Goal: Task Accomplishment & Management: Use online tool/utility

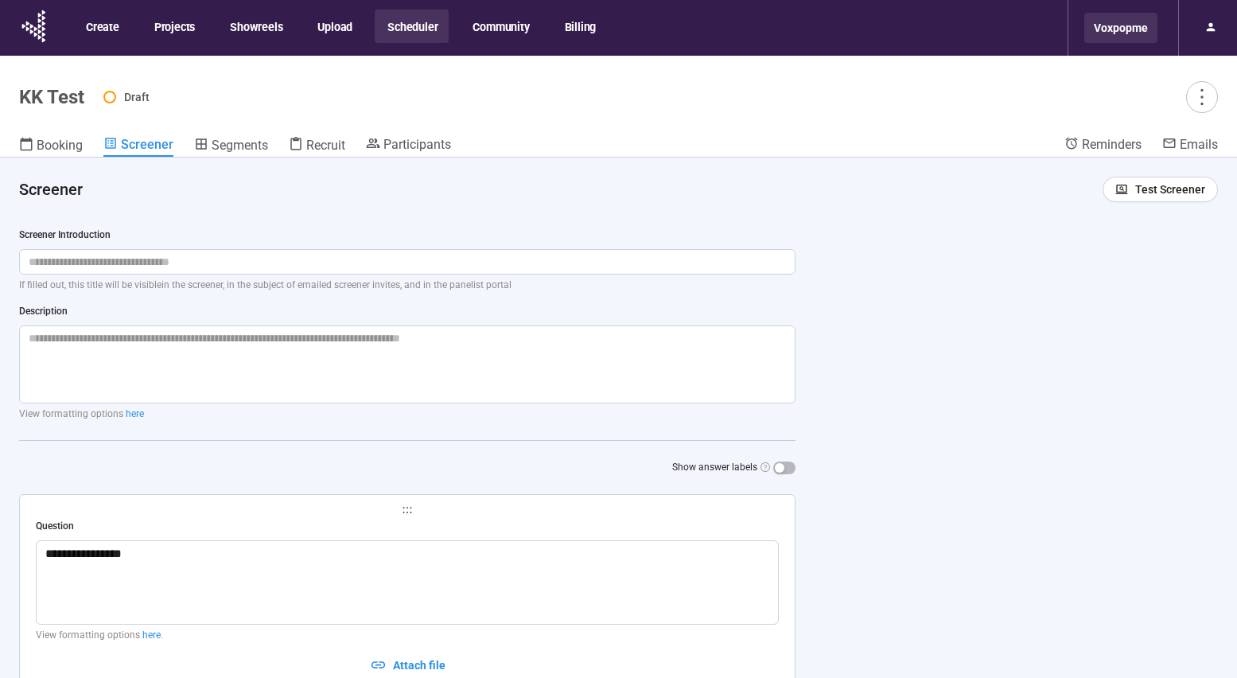
click at [1126, 27] on div "Voxpopme" at bounding box center [1120, 28] width 73 height 30
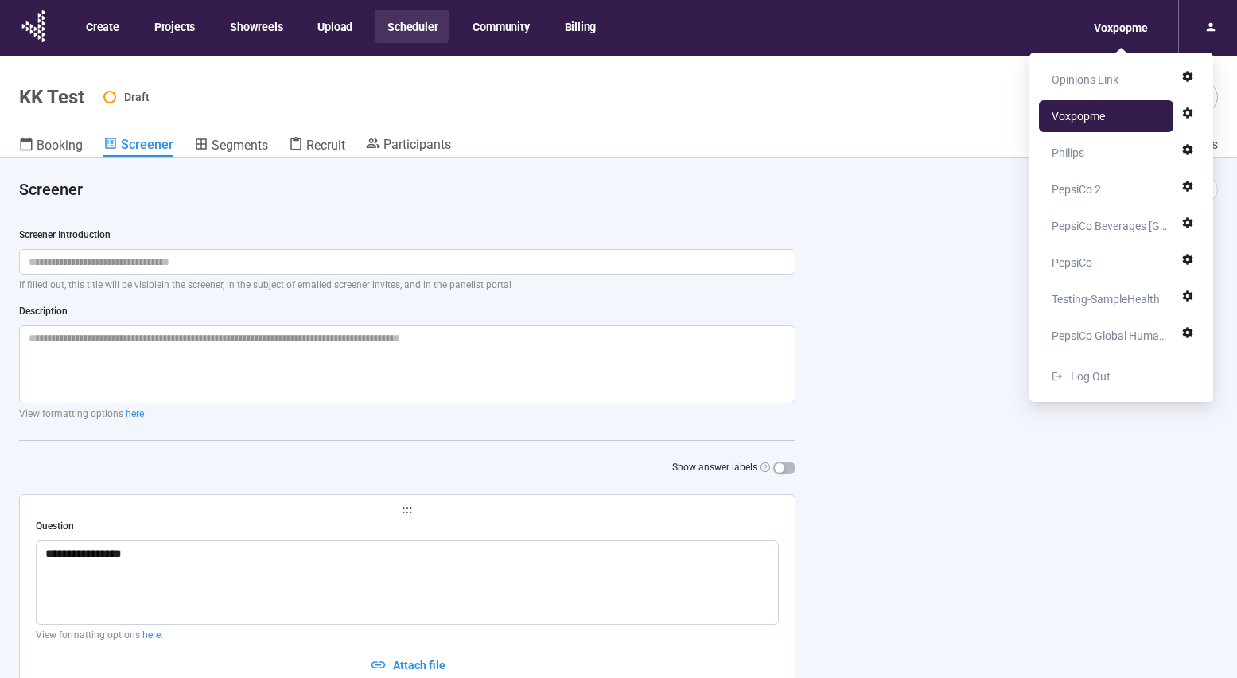
click at [1094, 79] on div "Opinions Link" at bounding box center [1085, 80] width 67 height 32
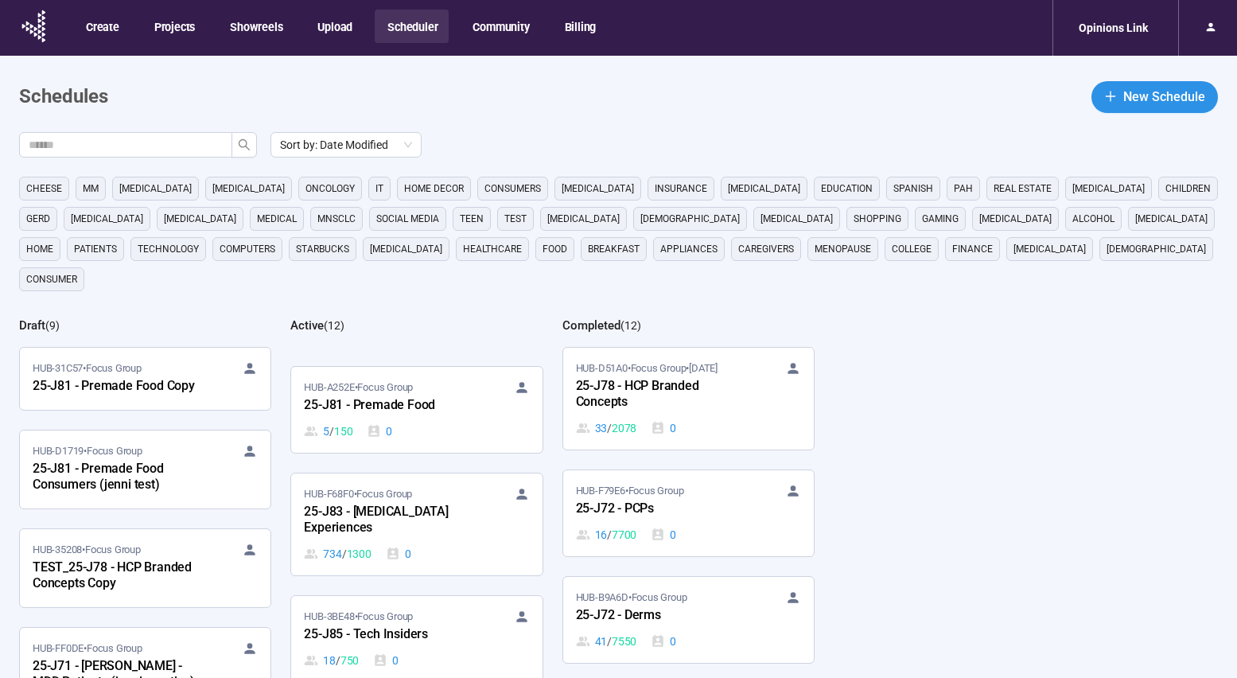
scroll to position [450, 0]
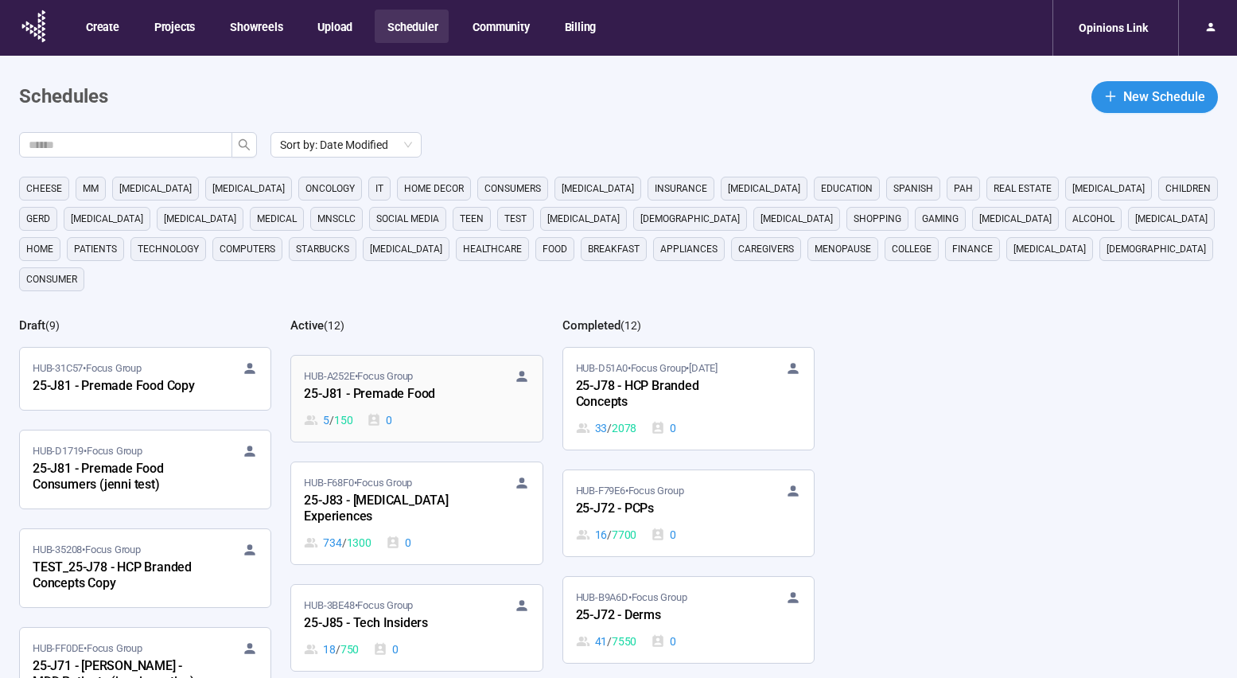
click at [456, 384] on div "25-J81 - Premade Food" at bounding box center [391, 394] width 175 height 21
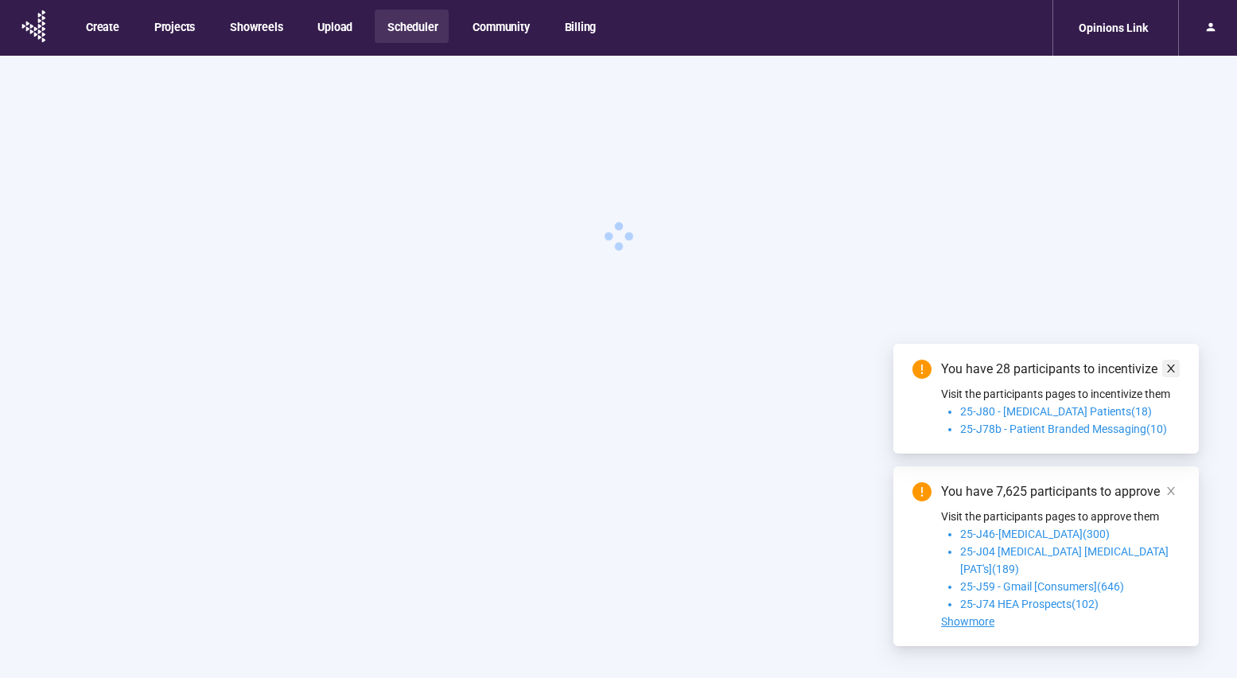
click at [1174, 374] on icon "close" at bounding box center [1170, 368] width 11 height 11
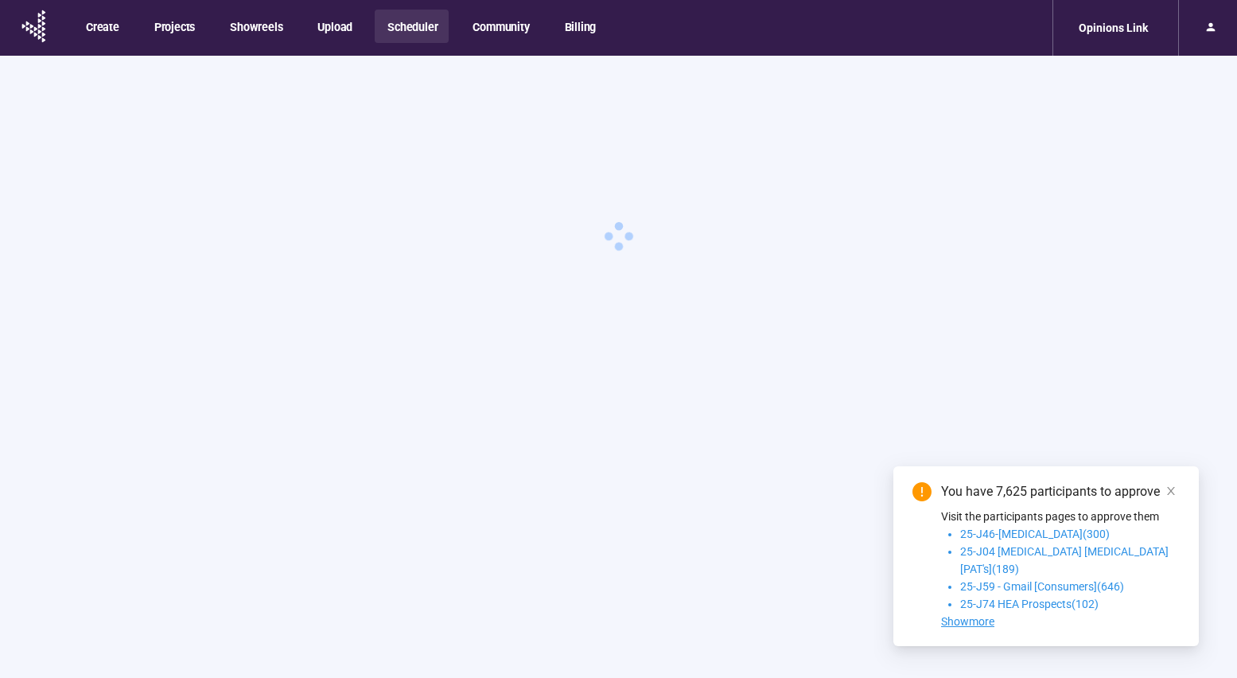
click at [1174, 495] on icon "close" at bounding box center [1171, 491] width 8 height 8
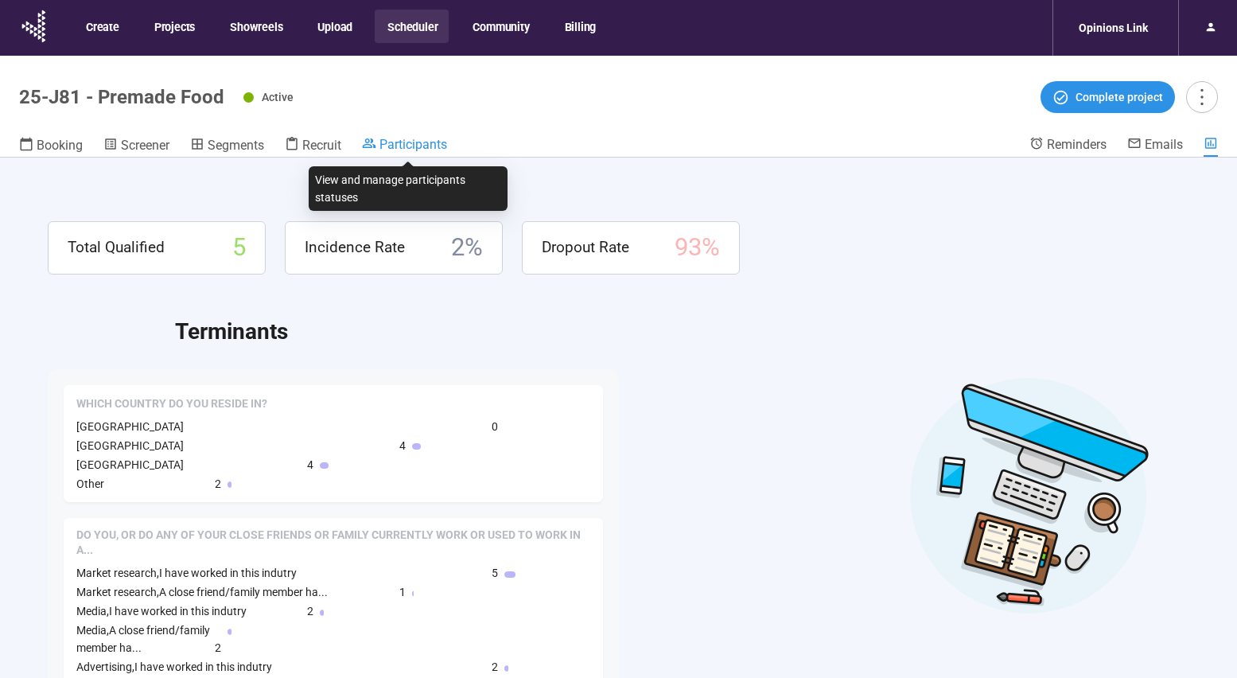
click at [420, 140] on span "Participants" at bounding box center [413, 144] width 68 height 15
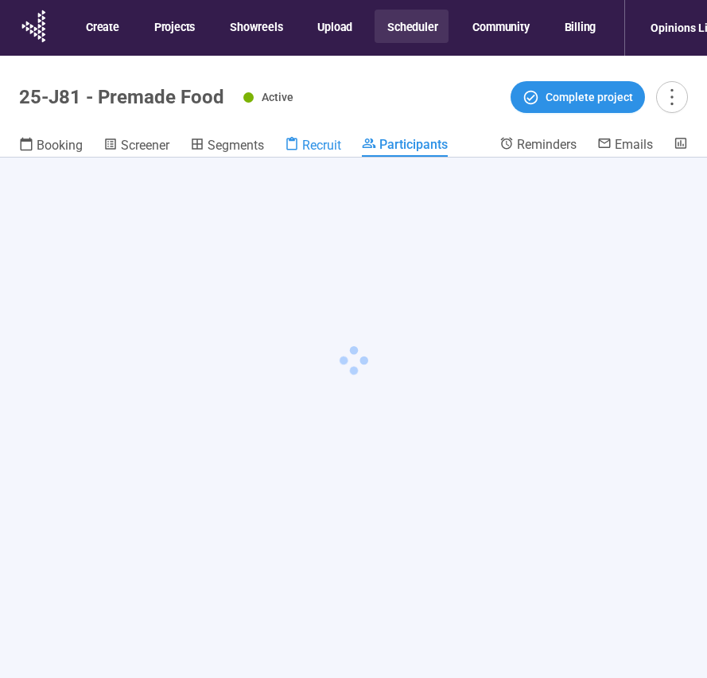
click at [321, 148] on span "Recruit" at bounding box center [321, 145] width 39 height 15
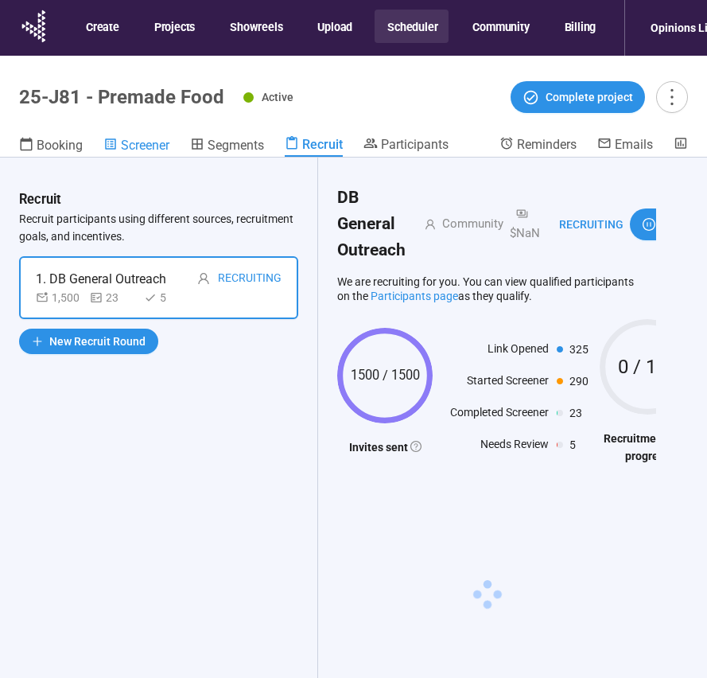
click at [143, 145] on span "Screener" at bounding box center [145, 145] width 49 height 15
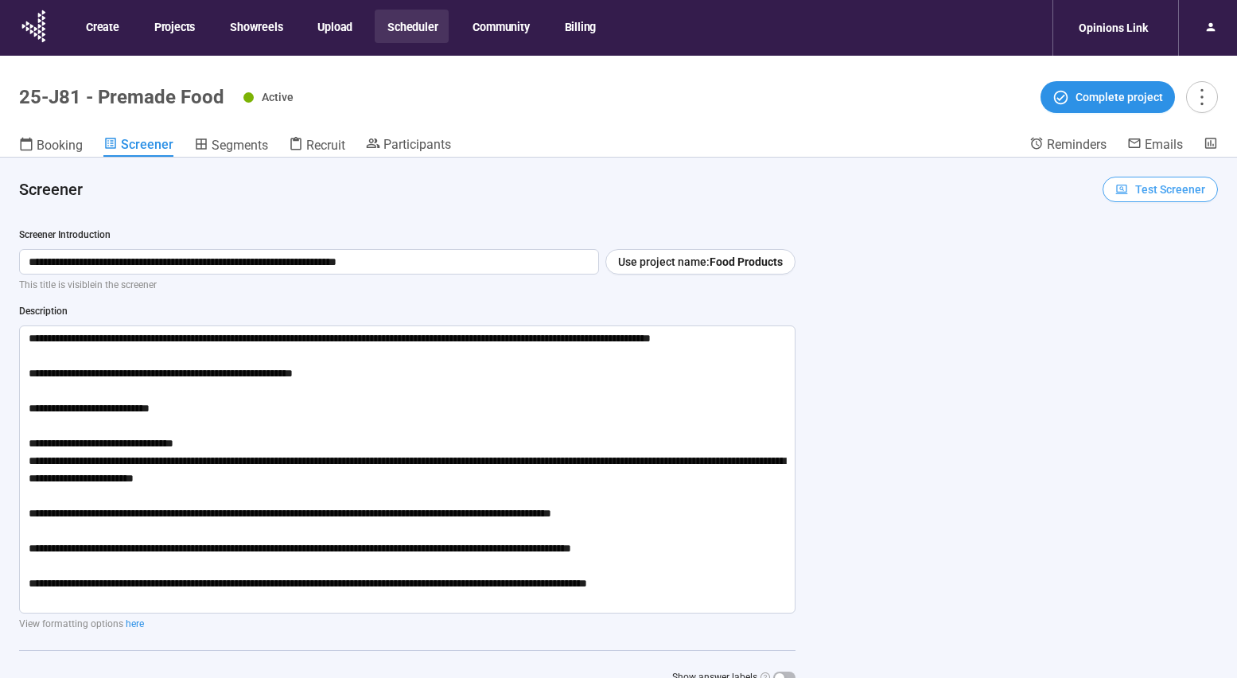
click at [1169, 188] on span "Test Screener" at bounding box center [1170, 189] width 70 height 17
click at [1161, 245] on span "Copy test link" at bounding box center [1161, 246] width 88 height 17
